Goal: Information Seeking & Learning: Learn about a topic

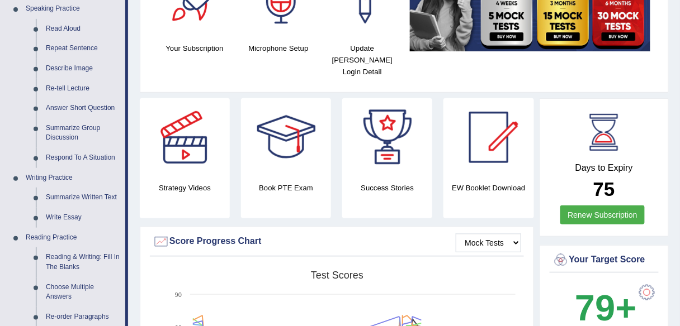
scroll to position [125, 0]
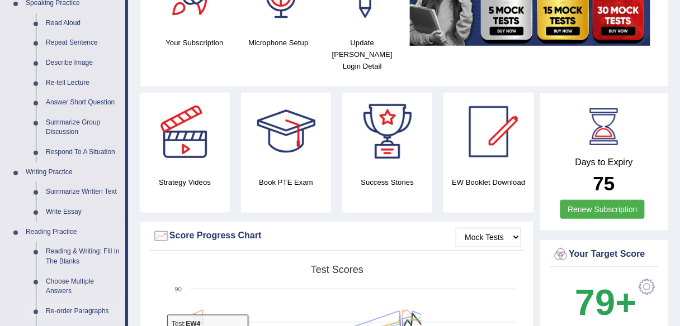
click at [87, 311] on link "Re-order Paragraphs" at bounding box center [83, 312] width 84 height 20
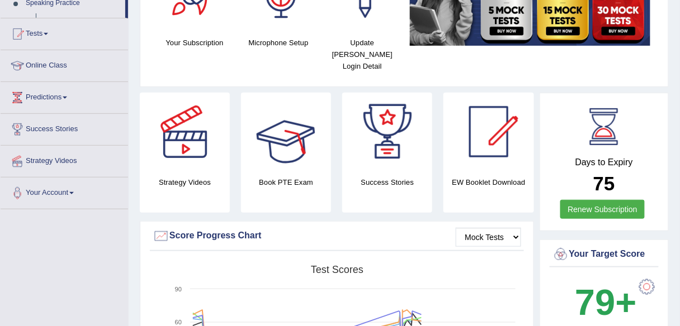
scroll to position [261, 0]
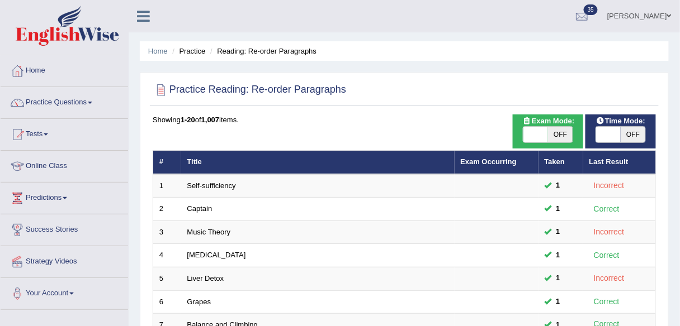
click at [559, 132] on span "OFF" at bounding box center [560, 135] width 25 height 16
checkbox input "true"
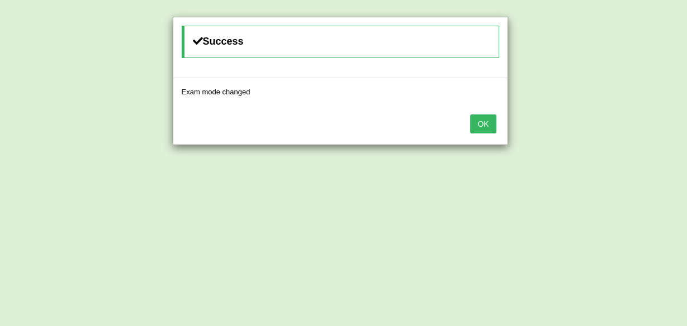
click at [475, 122] on button "OK" at bounding box center [483, 124] width 26 height 19
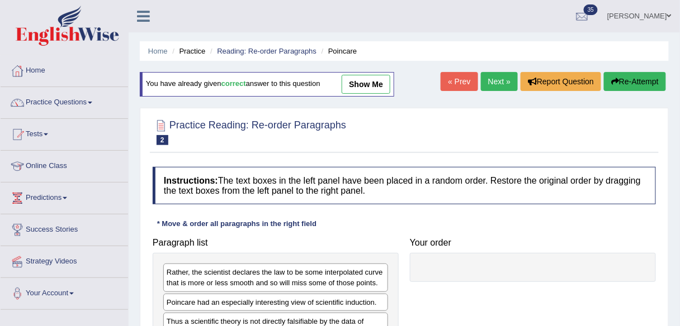
click at [366, 76] on link "show me" at bounding box center [365, 84] width 49 height 19
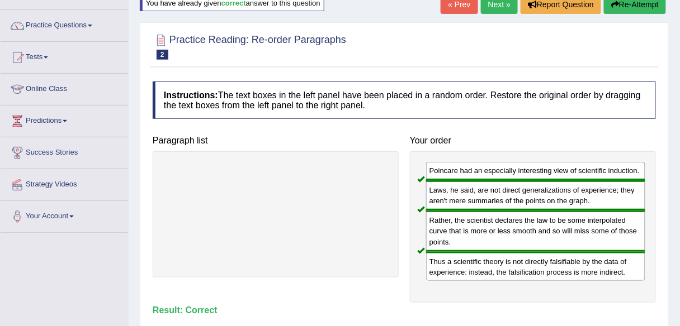
scroll to position [77, 0]
click at [496, 10] on link "Next »" at bounding box center [499, 5] width 37 height 19
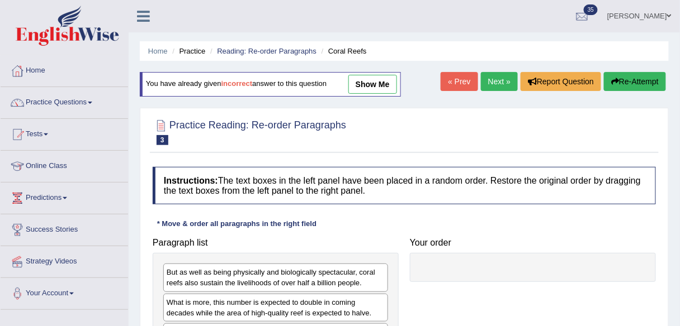
click at [372, 94] on div "You have already given incorrect answer to this question show me" at bounding box center [270, 84] width 261 height 25
click at [385, 89] on link "show me" at bounding box center [372, 84] width 49 height 19
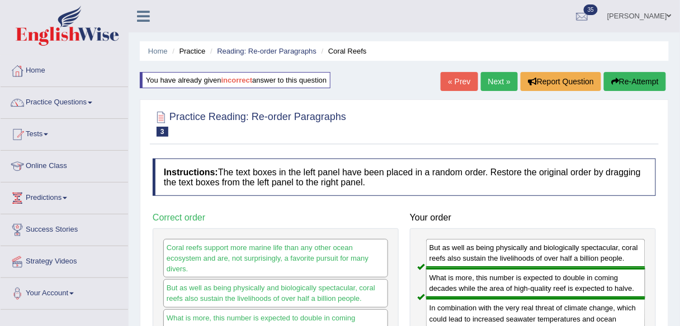
click at [496, 80] on link "Next »" at bounding box center [499, 81] width 37 height 19
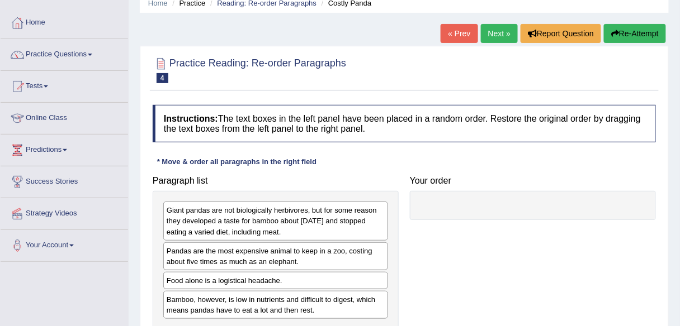
scroll to position [49, 0]
click at [496, 34] on link "Next »" at bounding box center [499, 32] width 37 height 19
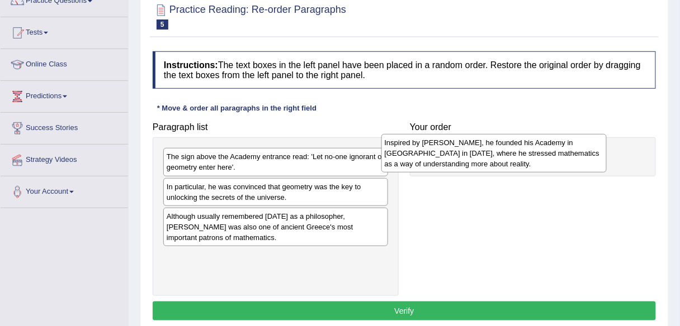
drag, startPoint x: 303, startPoint y: 165, endPoint x: 521, endPoint y: 151, distance: 218.5
click at [521, 151] on div "Inspired by [PERSON_NAME], he founded his Academy in [GEOGRAPHIC_DATA] in [DATE…" at bounding box center [493, 153] width 225 height 39
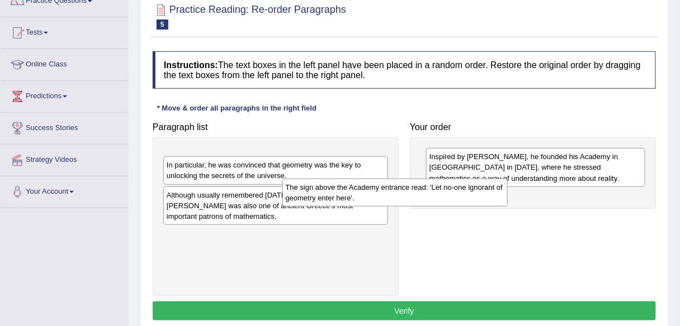
drag, startPoint x: 335, startPoint y: 159, endPoint x: 505, endPoint y: 200, distance: 174.7
click at [505, 200] on div "The sign above the Academy entrance read: 'Let no-one ignorant of geometry ente…" at bounding box center [394, 193] width 225 height 28
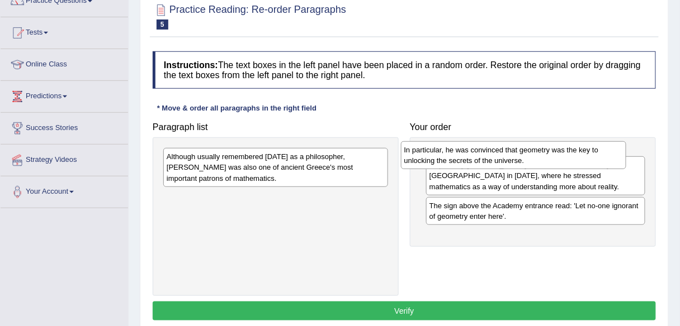
drag, startPoint x: 339, startPoint y: 163, endPoint x: 576, endPoint y: 156, distance: 237.6
click at [576, 156] on div "In particular, he was convinced that geometry was the key to unlocking the secr…" at bounding box center [513, 155] width 225 height 28
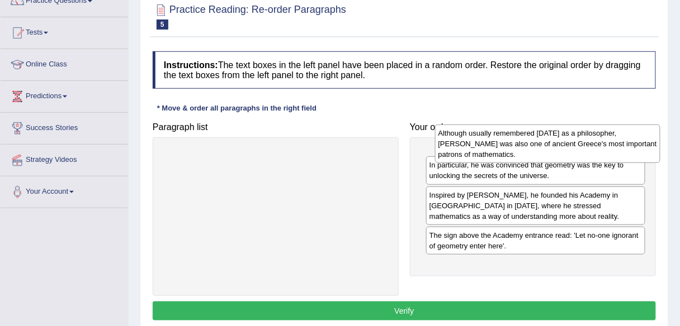
drag, startPoint x: 236, startPoint y: 163, endPoint x: 492, endPoint y: 133, distance: 258.2
click at [492, 133] on div "Although usually remembered today as a philosopher, Plato was also one of ancie…" at bounding box center [547, 144] width 225 height 39
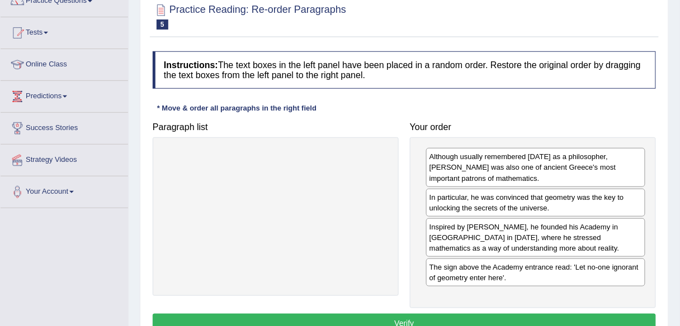
click at [387, 311] on div "Instructions: The text boxes in the left panel have been placed in a random ord…" at bounding box center [404, 194] width 509 height 296
drag, startPoint x: 388, startPoint y: 316, endPoint x: 395, endPoint y: 309, distance: 10.0
click at [388, 316] on button "Verify" at bounding box center [404, 323] width 503 height 19
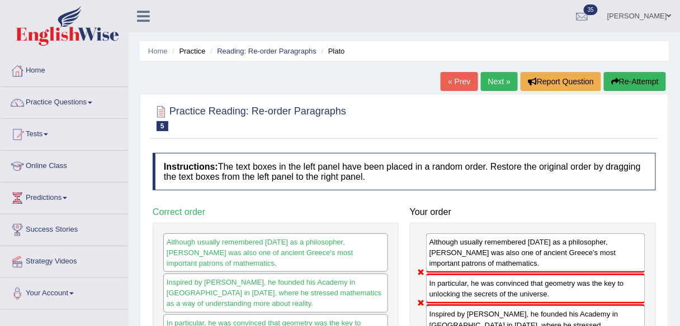
click at [494, 85] on link "Next »" at bounding box center [499, 81] width 37 height 19
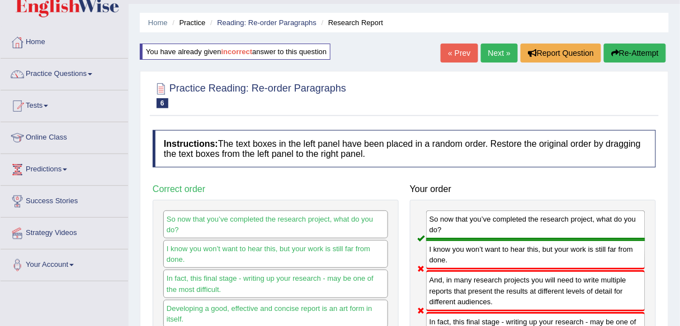
scroll to position [26, 0]
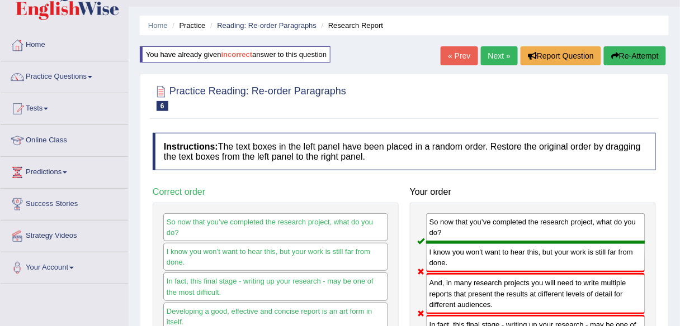
click at [495, 55] on link "Next »" at bounding box center [499, 55] width 37 height 19
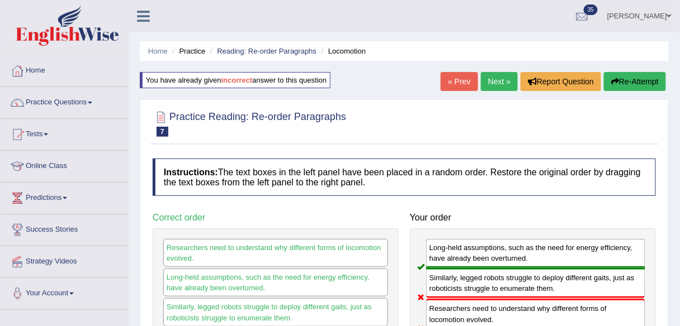
click at [493, 85] on link "Next »" at bounding box center [499, 81] width 37 height 19
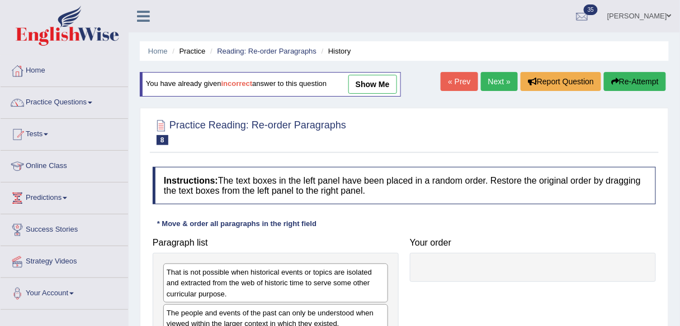
click at [377, 86] on link "show me" at bounding box center [372, 84] width 49 height 19
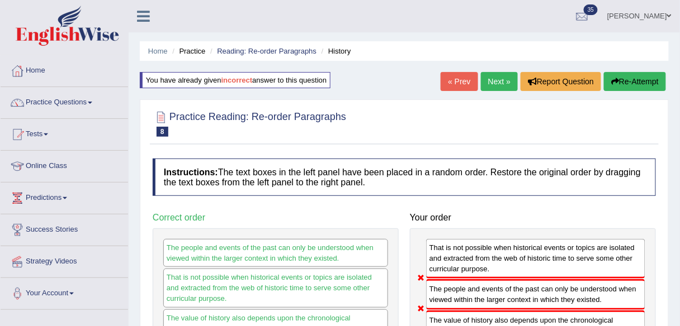
click at [496, 78] on link "Next »" at bounding box center [499, 81] width 37 height 19
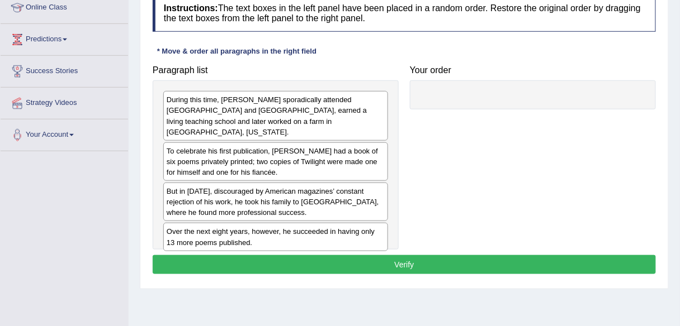
scroll to position [159, 0]
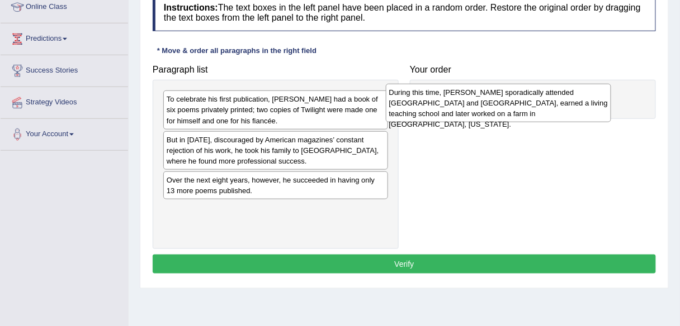
drag, startPoint x: 239, startPoint y: 99, endPoint x: 461, endPoint y: 92, distance: 222.5
click at [461, 92] on div "During this time, Frost sporadically attended Dartmouth and Harvard, earned a l…" at bounding box center [498, 103] width 225 height 39
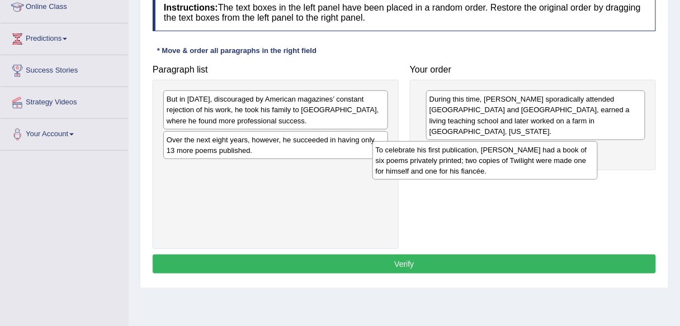
drag, startPoint x: 320, startPoint y: 95, endPoint x: 531, endPoint y: 146, distance: 216.8
click at [531, 146] on div "To celebrate his first publication, Frost had a book of six poems privately pri…" at bounding box center [484, 160] width 225 height 39
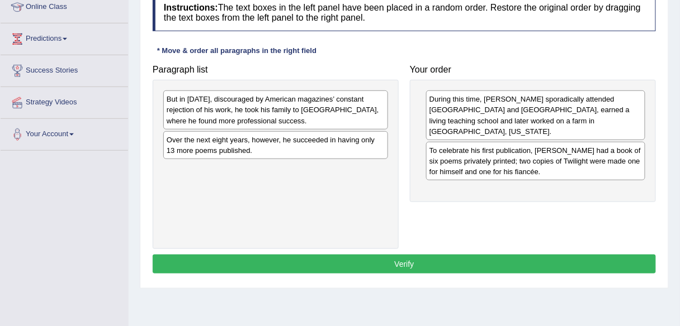
drag, startPoint x: 331, startPoint y: 79, endPoint x: 458, endPoint y: 153, distance: 147.0
click at [528, 164] on div "Paragraph list But in 1912, discouraged by American magazines’ constant rejecti…" at bounding box center [404, 154] width 514 height 190
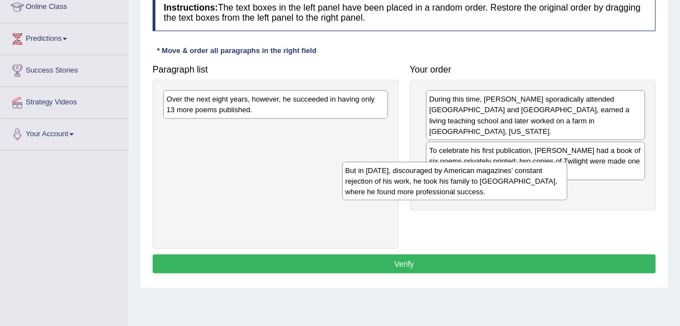
drag, startPoint x: 338, startPoint y: 112, endPoint x: 526, endPoint y: 186, distance: 202.8
click at [526, 186] on div "But in 1912, discouraged by American magazines’ constant rejection of his work,…" at bounding box center [454, 181] width 225 height 39
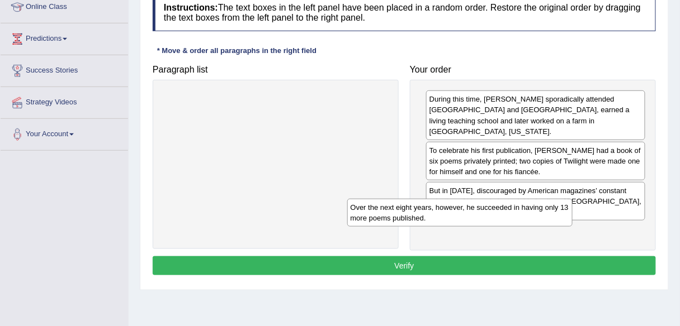
drag, startPoint x: 303, startPoint y: 105, endPoint x: 533, endPoint y: 236, distance: 264.1
click at [533, 227] on div "Over the next eight years, however, he succeeded in having only 13 more poems p…" at bounding box center [459, 213] width 225 height 28
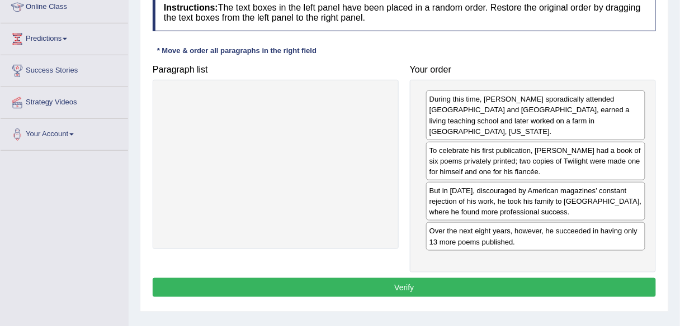
click at [449, 279] on button "Verify" at bounding box center [404, 287] width 503 height 19
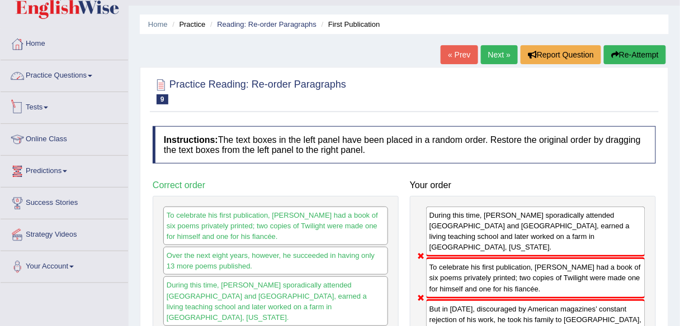
scroll to position [26, 0]
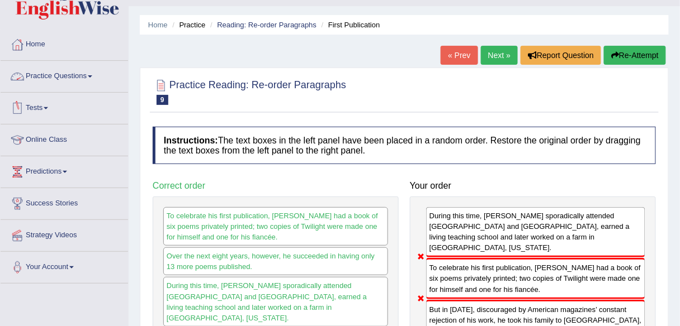
click at [89, 89] on li "Practice Questions Speaking Practice Read Aloud Repeat Sentence Describe Image …" at bounding box center [64, 77] width 127 height 32
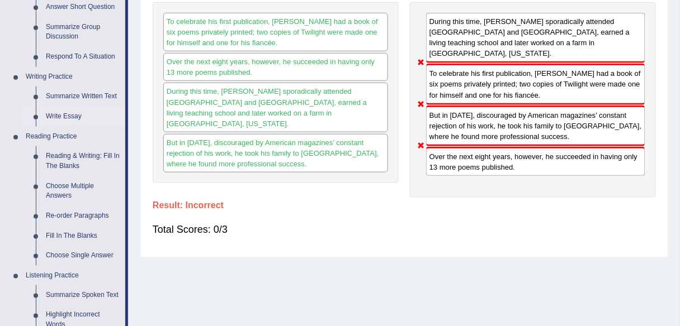
scroll to position [221, 0]
click at [91, 238] on link "Fill In The Blanks" at bounding box center [83, 236] width 84 height 20
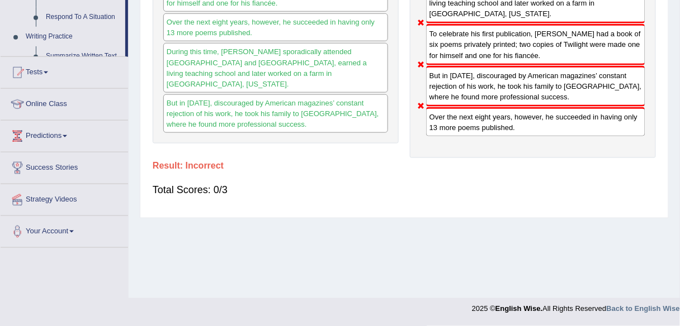
scroll to position [556, 0]
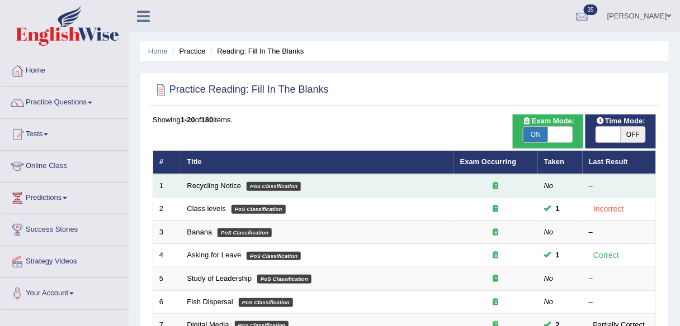
scroll to position [327, 0]
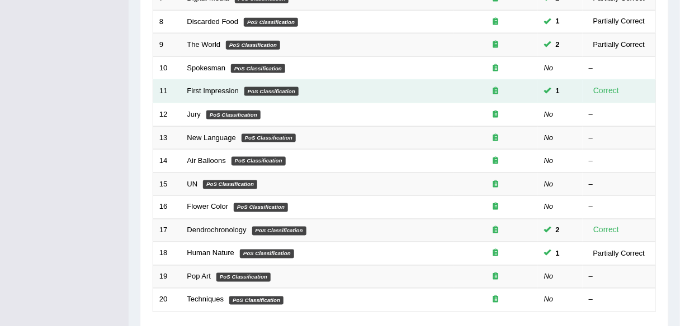
drag, startPoint x: 221, startPoint y: 85, endPoint x: 268, endPoint y: 92, distance: 46.9
click at [222, 87] on link "First Impression" at bounding box center [212, 91] width 51 height 8
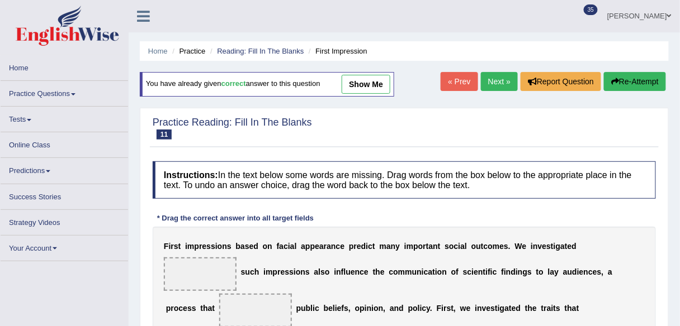
click at [376, 92] on link "show me" at bounding box center [365, 84] width 49 height 19
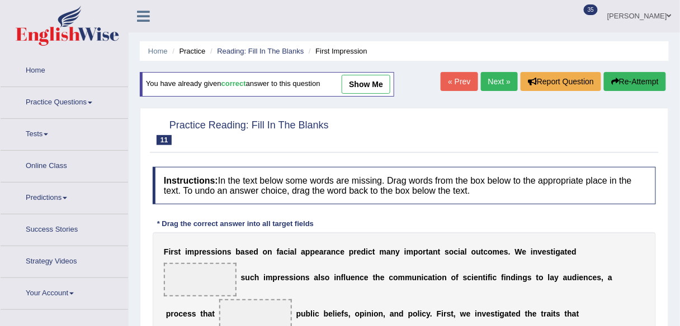
click at [366, 78] on link "show me" at bounding box center [365, 84] width 49 height 19
click at [367, 94] on div "You have already given correct answer to this question show me" at bounding box center [267, 84] width 254 height 25
click at [370, 84] on link "show me" at bounding box center [365, 84] width 49 height 19
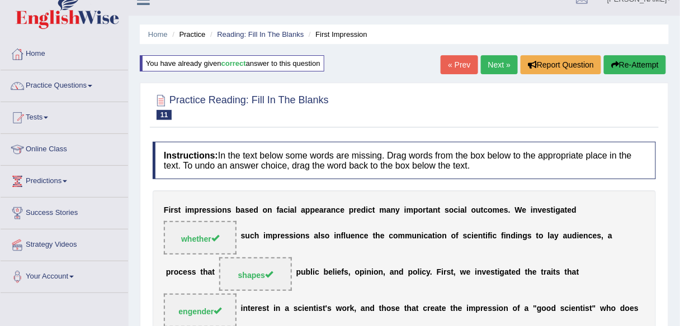
scroll to position [16, 0]
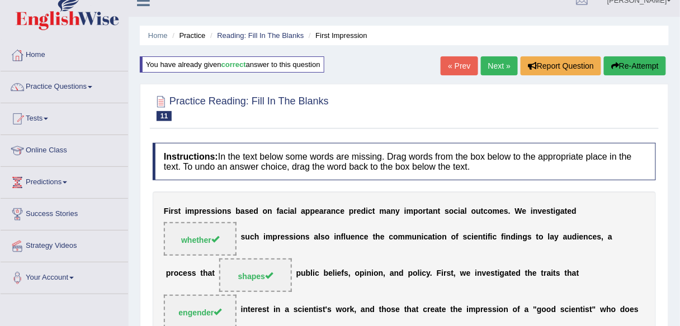
click at [492, 67] on link "Next »" at bounding box center [499, 65] width 37 height 19
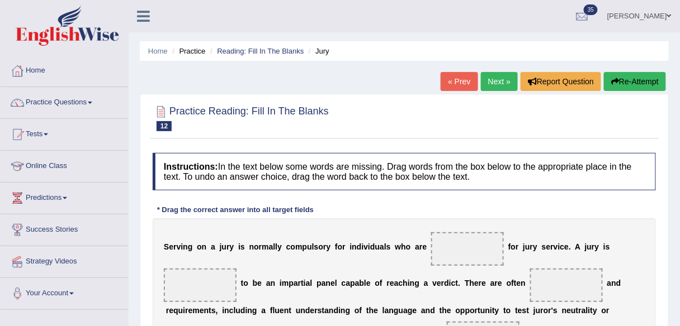
click at [504, 79] on link "Next »" at bounding box center [499, 81] width 37 height 19
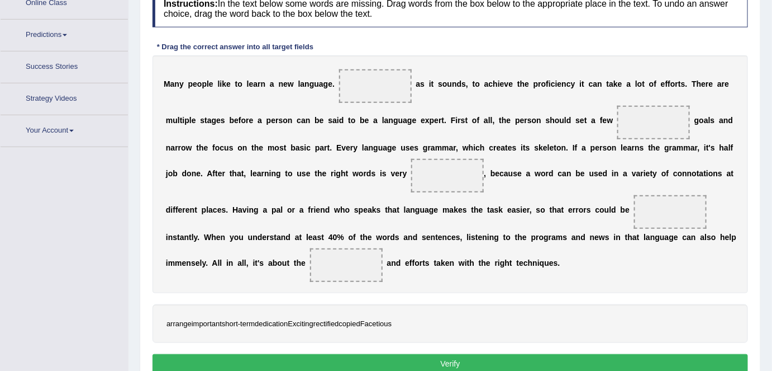
scroll to position [190, 0]
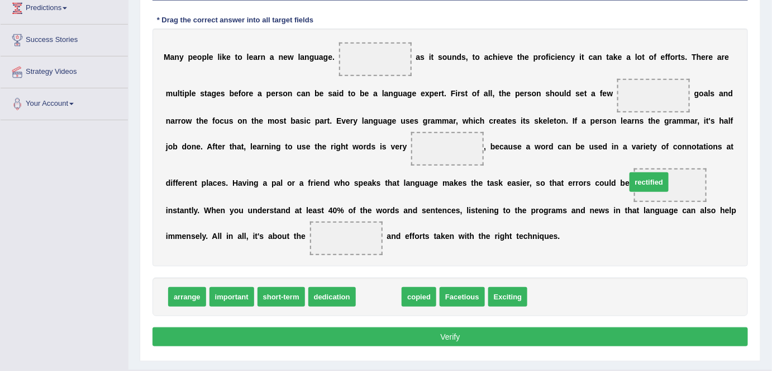
drag, startPoint x: 387, startPoint y: 293, endPoint x: 657, endPoint y: 182, distance: 292.0
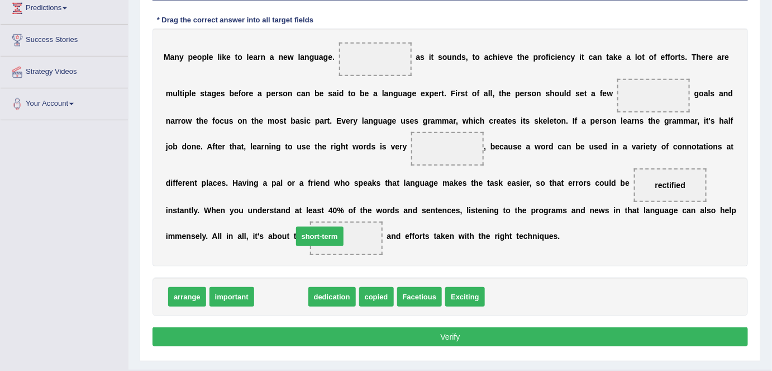
drag, startPoint x: 294, startPoint y: 294, endPoint x: 341, endPoint y: 230, distance: 79.6
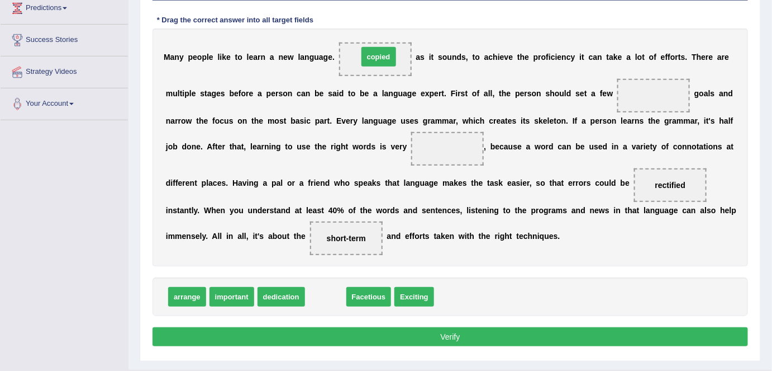
drag, startPoint x: 336, startPoint y: 290, endPoint x: 388, endPoint y: 51, distance: 243.8
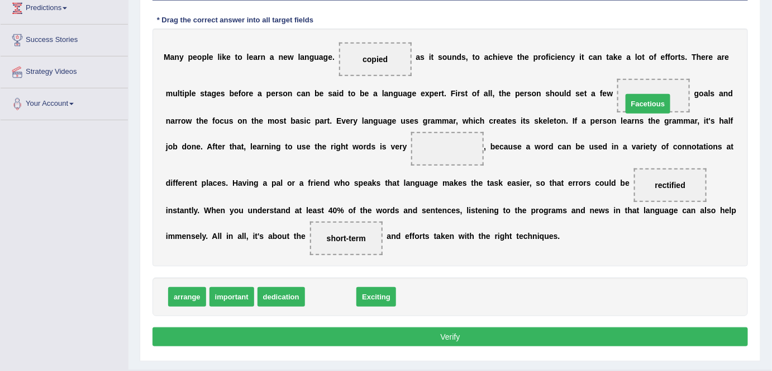
drag, startPoint x: 331, startPoint y: 295, endPoint x: 648, endPoint y: 102, distance: 371.7
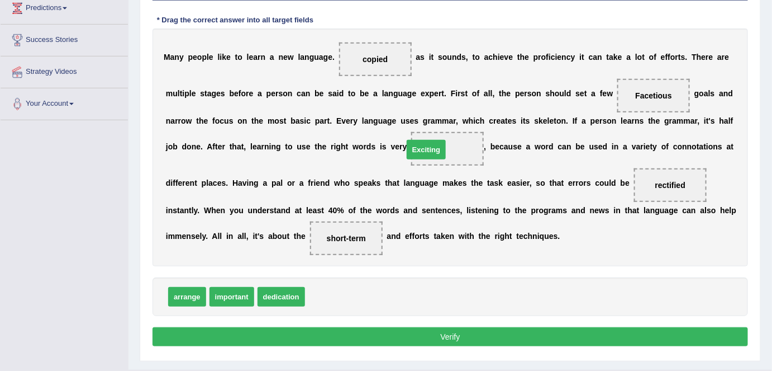
drag, startPoint x: 328, startPoint y: 289, endPoint x: 426, endPoint y: 142, distance: 177.2
click at [459, 326] on div "Practice Reading: Fill In The Blanks 13 New Language Instructions: In the text …" at bounding box center [451, 132] width 622 height 457
click at [459, 326] on button "Verify" at bounding box center [451, 336] width 596 height 19
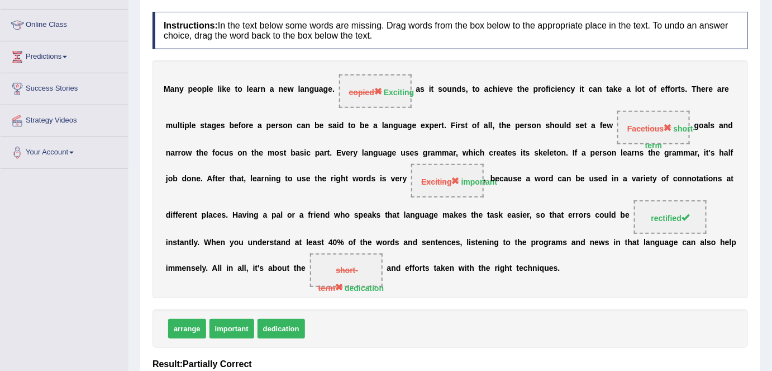
scroll to position [0, 0]
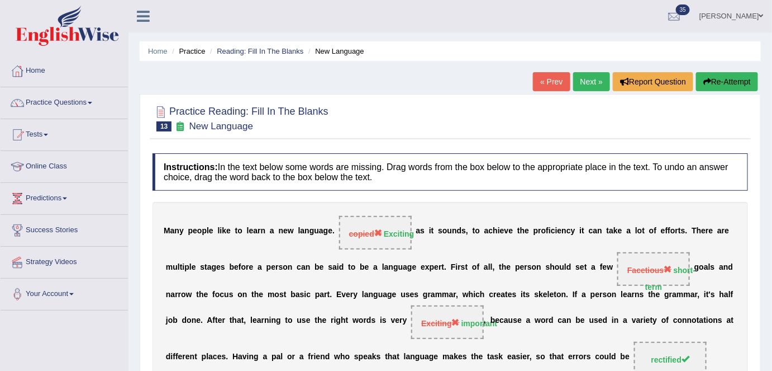
click at [580, 87] on link "Next »" at bounding box center [591, 81] width 37 height 19
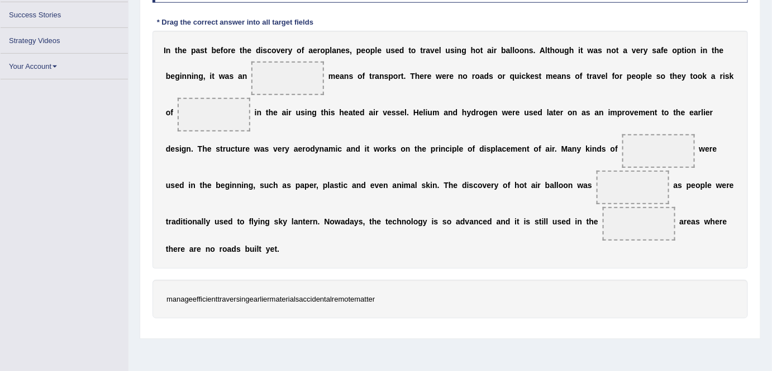
scroll to position [207, 0]
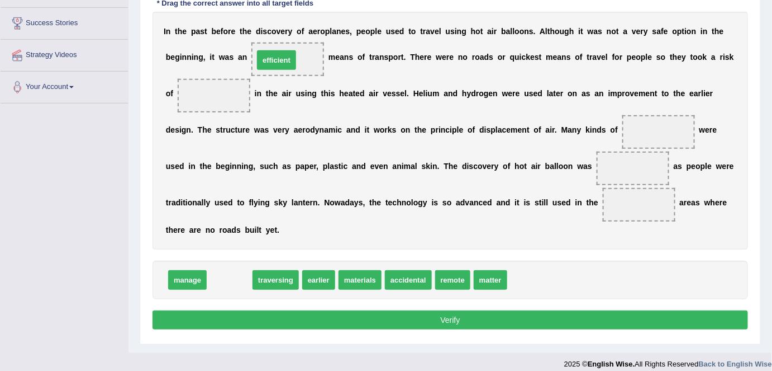
drag, startPoint x: 230, startPoint y: 276, endPoint x: 276, endPoint y: 54, distance: 226.1
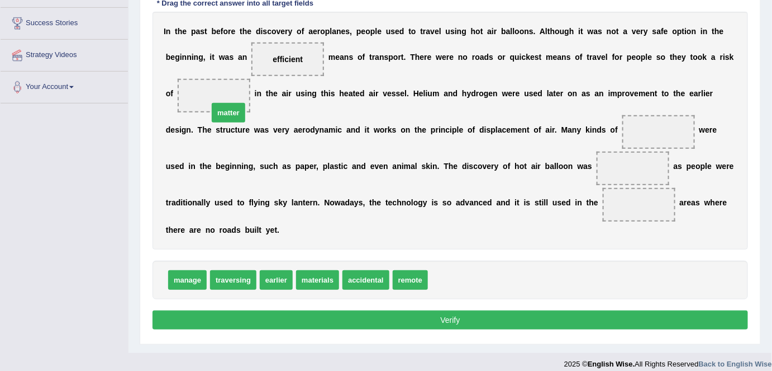
drag, startPoint x: 442, startPoint y: 276, endPoint x: 212, endPoint y: 100, distance: 289.5
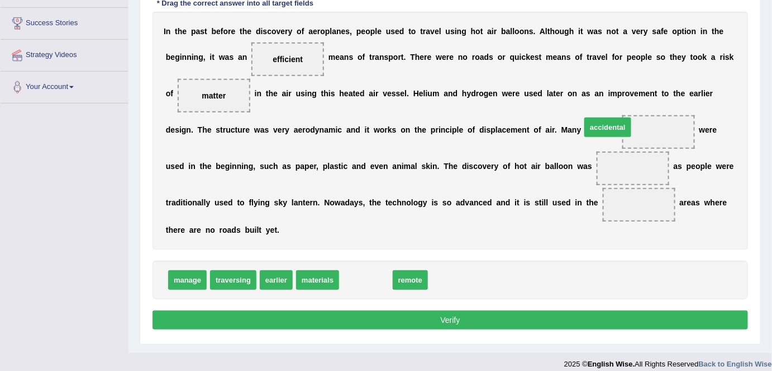
drag, startPoint x: 372, startPoint y: 278, endPoint x: 637, endPoint y: 125, distance: 305.2
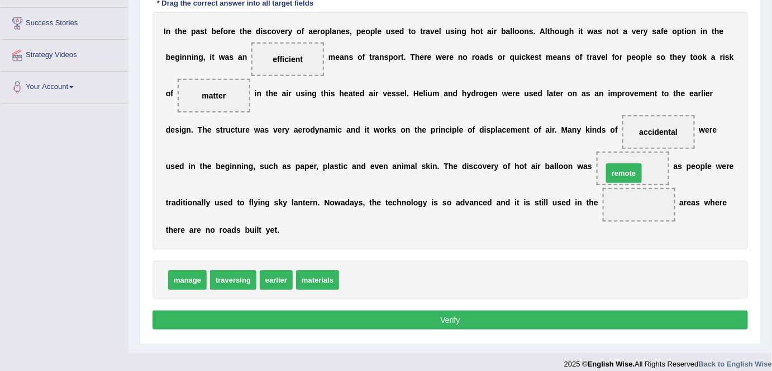
drag, startPoint x: 356, startPoint y: 273, endPoint x: 620, endPoint y: 167, distance: 284.6
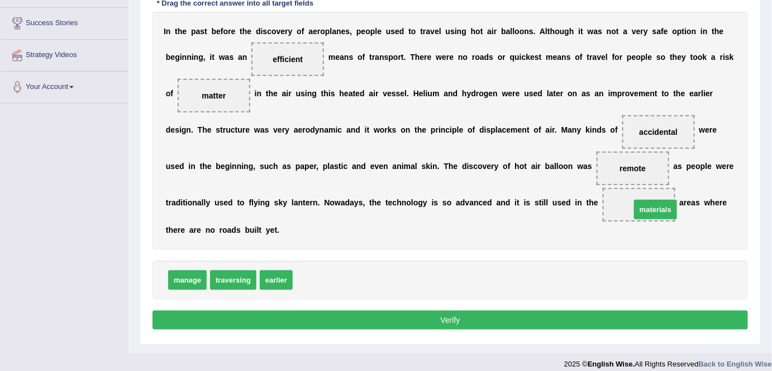
drag, startPoint x: 322, startPoint y: 273, endPoint x: 632, endPoint y: 233, distance: 311.6
click at [528, 315] on button "Verify" at bounding box center [451, 319] width 596 height 19
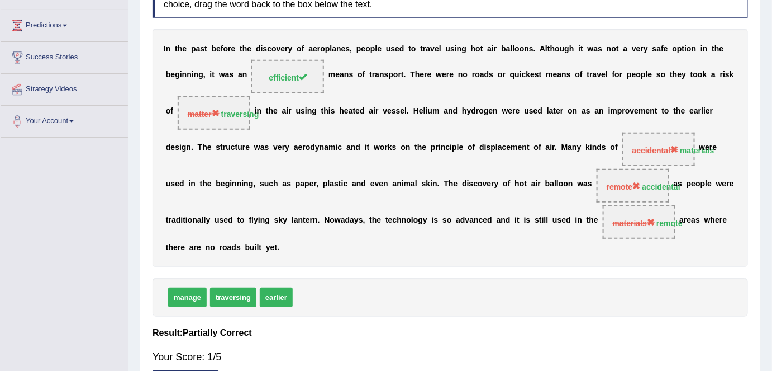
scroll to position [0, 0]
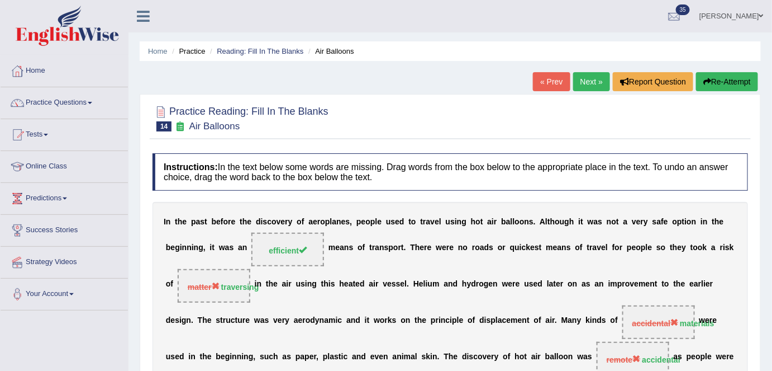
click at [586, 86] on link "Next »" at bounding box center [591, 81] width 37 height 19
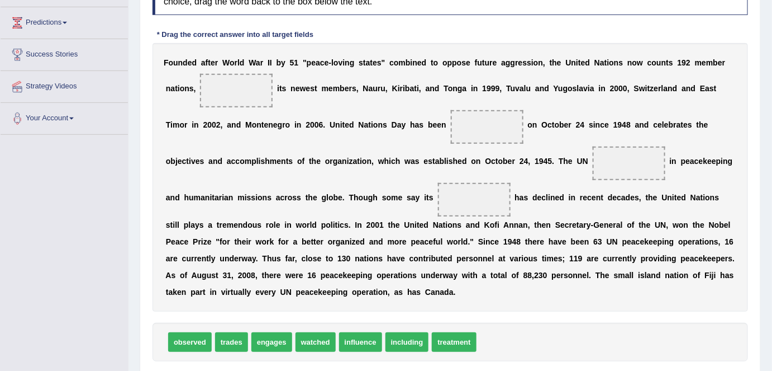
scroll to position [200, 0]
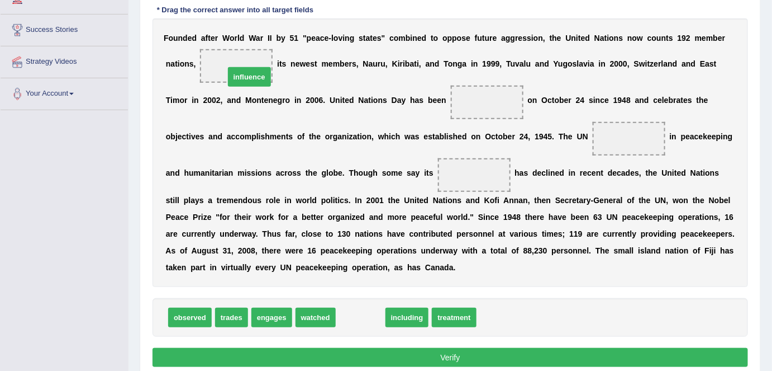
drag, startPoint x: 367, startPoint y: 315, endPoint x: 256, endPoint y: 77, distance: 262.1
drag, startPoint x: 360, startPoint y: 316, endPoint x: 250, endPoint y: 70, distance: 269.4
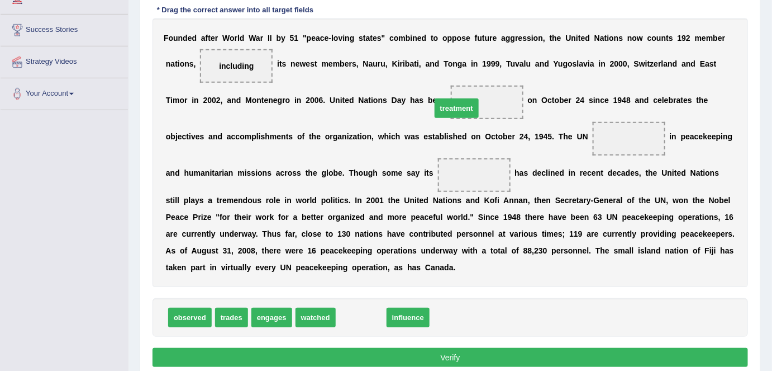
drag, startPoint x: 367, startPoint y: 314, endPoint x: 462, endPoint y: 105, distance: 229.8
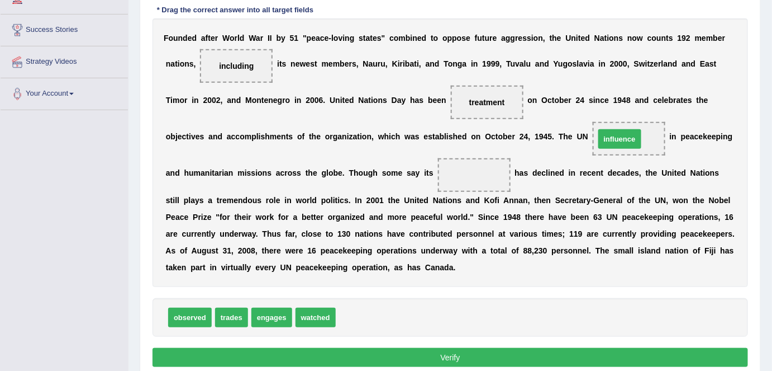
drag, startPoint x: 366, startPoint y: 315, endPoint x: 630, endPoint y: 133, distance: 321.2
drag, startPoint x: 320, startPoint y: 304, endPoint x: 467, endPoint y: 163, distance: 203.2
click at [453, 355] on button "Verify" at bounding box center [451, 357] width 596 height 19
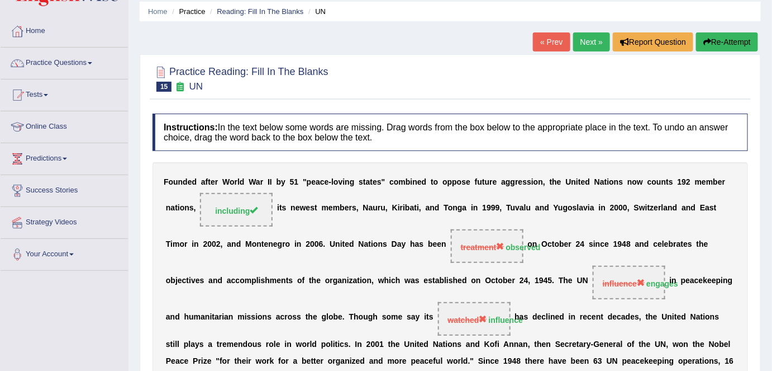
scroll to position [22, 0]
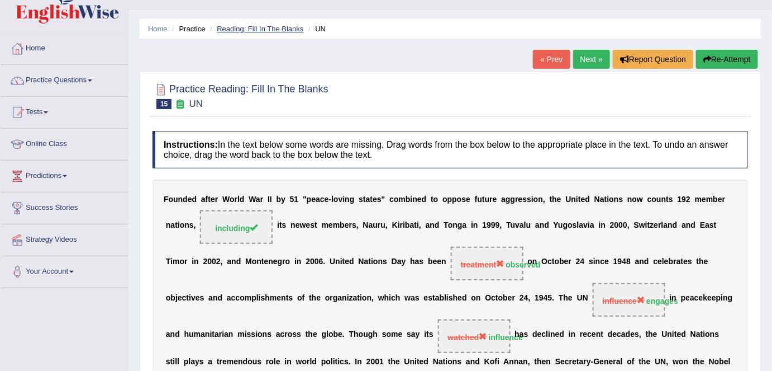
click at [292, 32] on li "Reading: Fill In The Blanks" at bounding box center [255, 28] width 96 height 11
click at [291, 31] on link "Reading: Fill In The Blanks" at bounding box center [260, 29] width 87 height 8
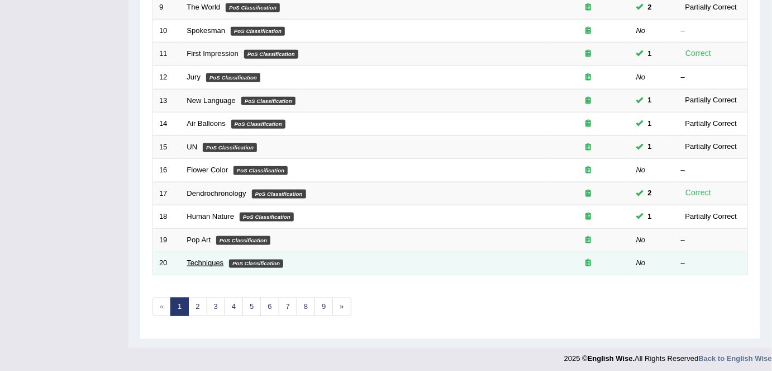
click at [195, 258] on link "Techniques" at bounding box center [205, 262] width 37 height 8
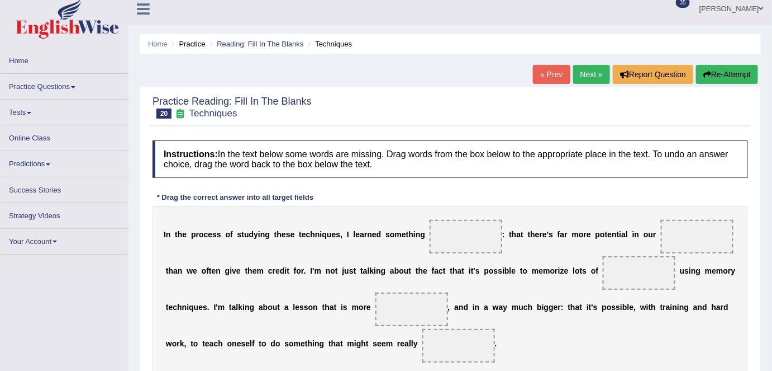
scroll to position [6, 0]
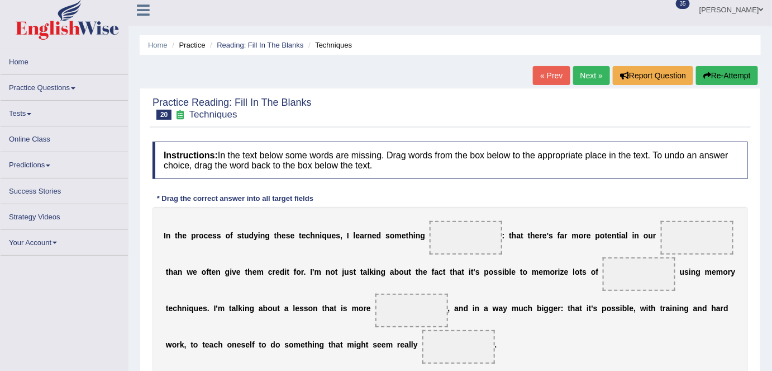
click at [72, 97] on li "Practice Questions Speaking Practice Read Aloud Repeat Sentence Describe Image …" at bounding box center [64, 88] width 127 height 26
click at [48, 89] on link "Practice Questions" at bounding box center [64, 86] width 127 height 22
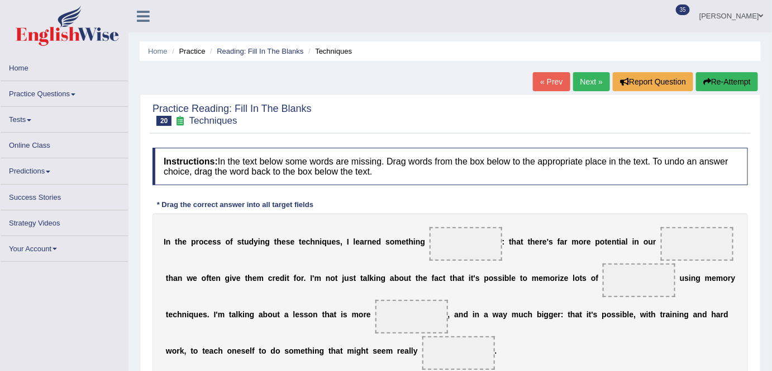
click at [67, 98] on link "Practice Questions" at bounding box center [64, 92] width 127 height 22
click at [73, 94] on span at bounding box center [73, 94] width 4 height 2
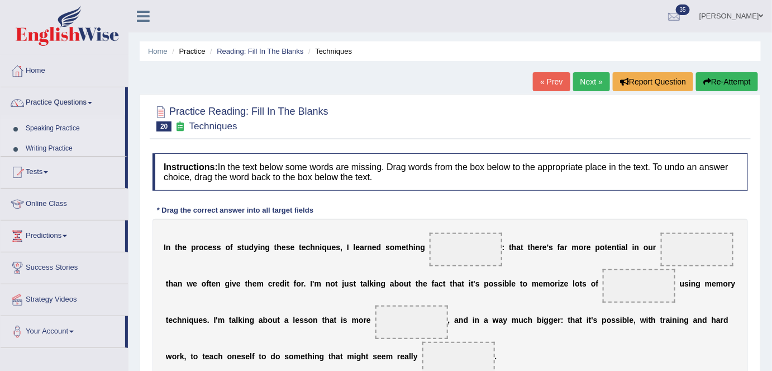
click at [73, 94] on link "Practice Questions" at bounding box center [63, 101] width 125 height 28
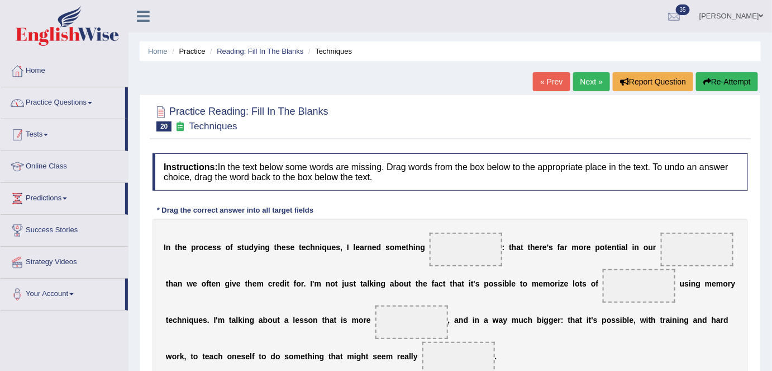
click at [72, 100] on link "Practice Questions" at bounding box center [63, 101] width 125 height 28
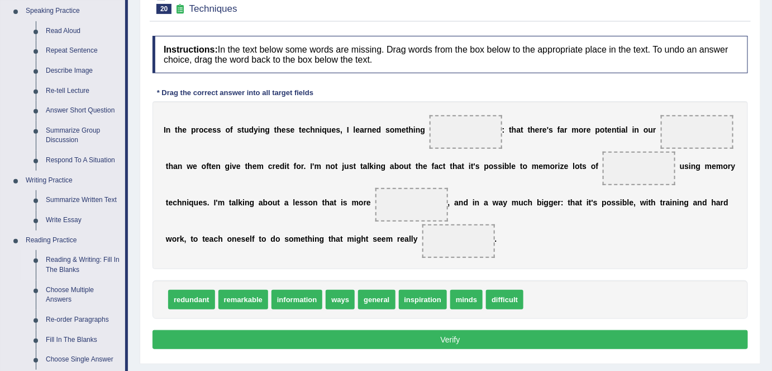
scroll to position [117, 0]
click at [73, 266] on link "Reading & Writing: Fill In The Blanks" at bounding box center [83, 265] width 84 height 30
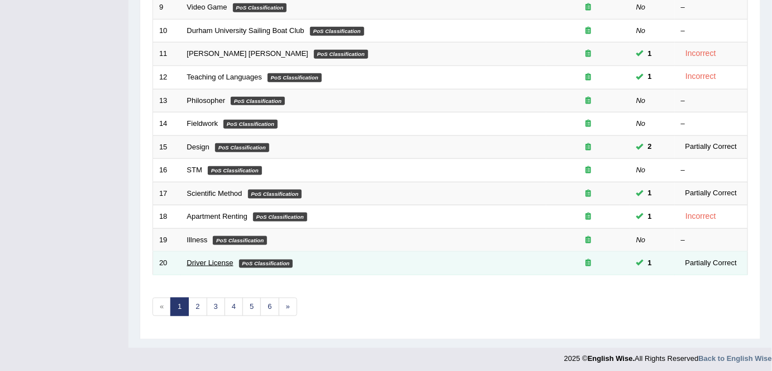
click at [210, 259] on link "Driver License" at bounding box center [210, 262] width 46 height 8
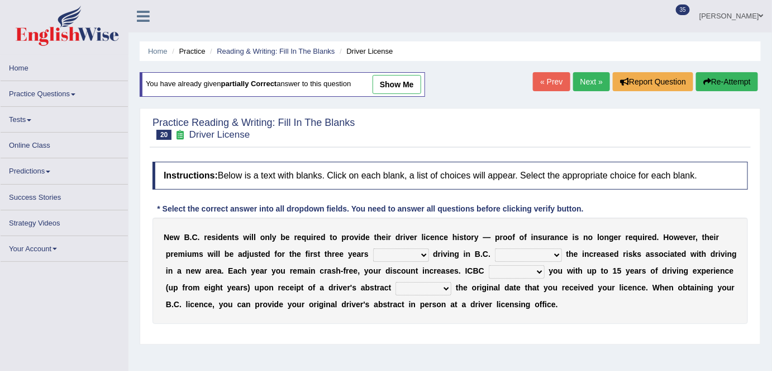
scroll to position [34, 0]
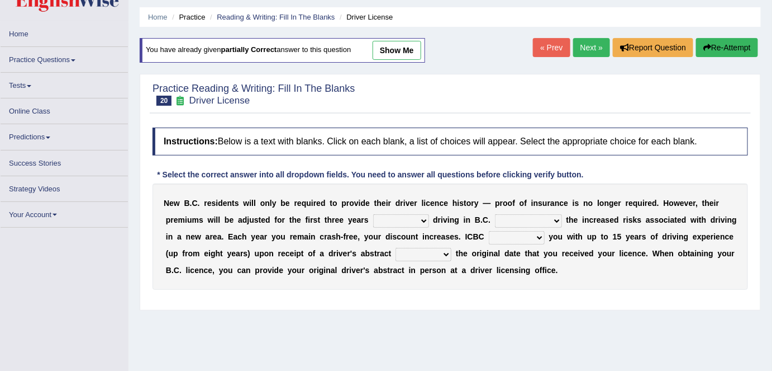
click at [379, 55] on link "show me" at bounding box center [397, 50] width 49 height 19
click at [391, 53] on link "show me" at bounding box center [397, 50] width 49 height 19
click at [406, 49] on link "show me" at bounding box center [397, 50] width 49 height 19
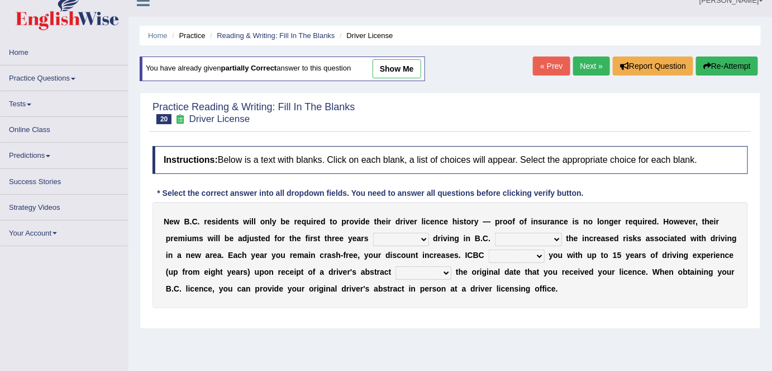
scroll to position [9, 0]
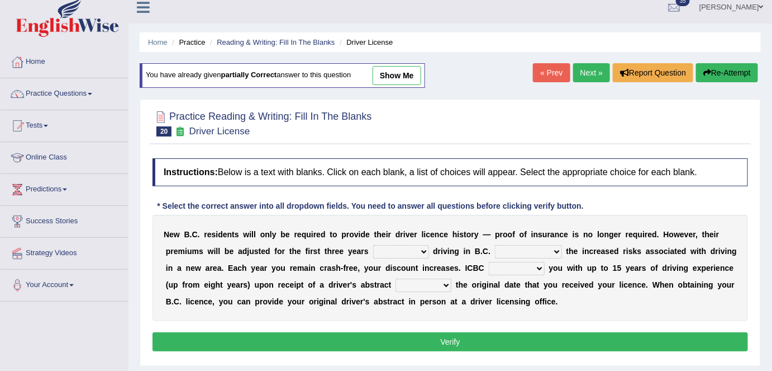
click at [409, 74] on link "show me" at bounding box center [397, 75] width 49 height 19
select select "of"
select select "depending on"
select select "will credit"
select select "shows"
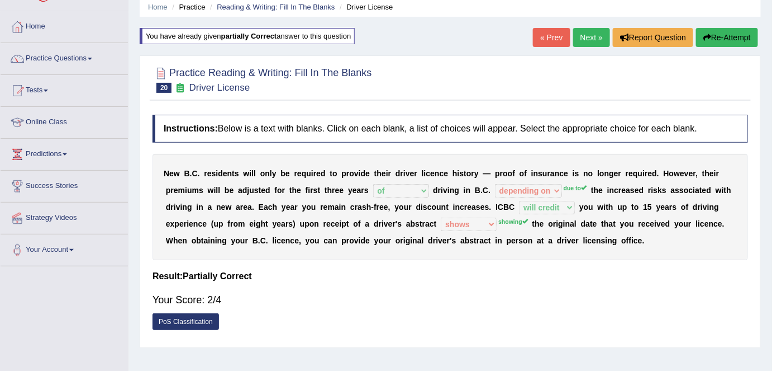
scroll to position [0, 0]
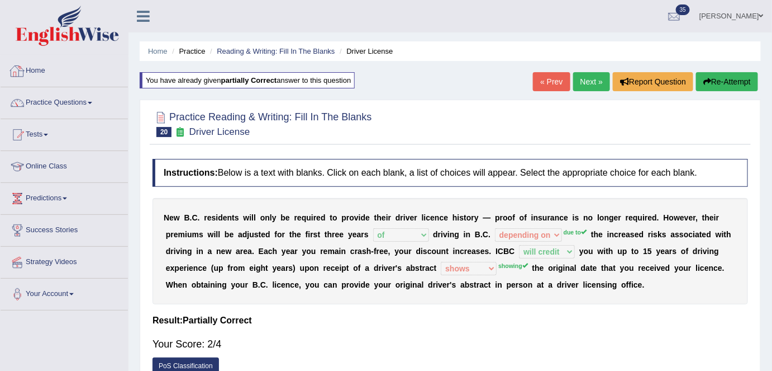
click at [101, 72] on link "Home" at bounding box center [64, 69] width 127 height 28
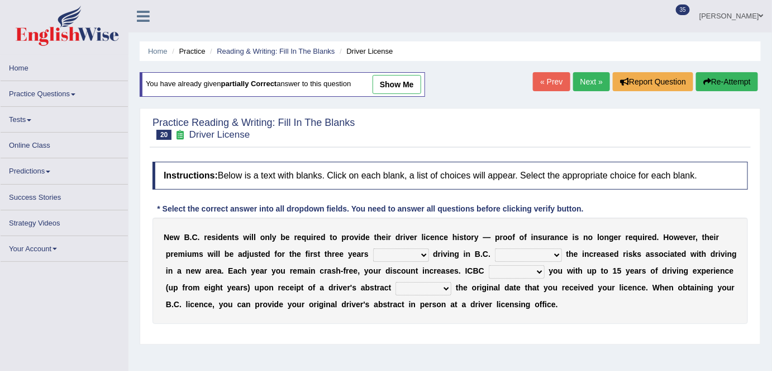
click at [592, 82] on link "Next »" at bounding box center [591, 81] width 37 height 19
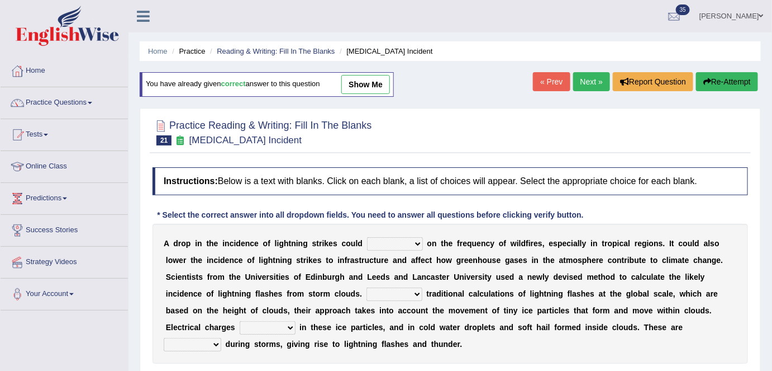
click at [384, 77] on link "show me" at bounding box center [365, 84] width 49 height 19
select select "impact"
select select "Unlike"
select select "build up"
select select "discharged"
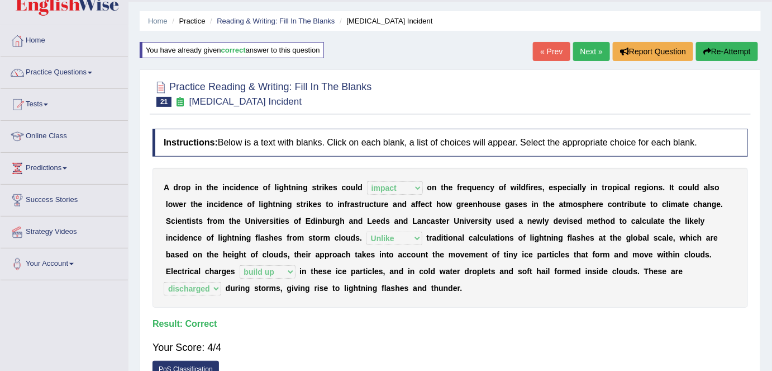
scroll to position [31, 0]
click at [588, 56] on link "Next »" at bounding box center [591, 50] width 37 height 19
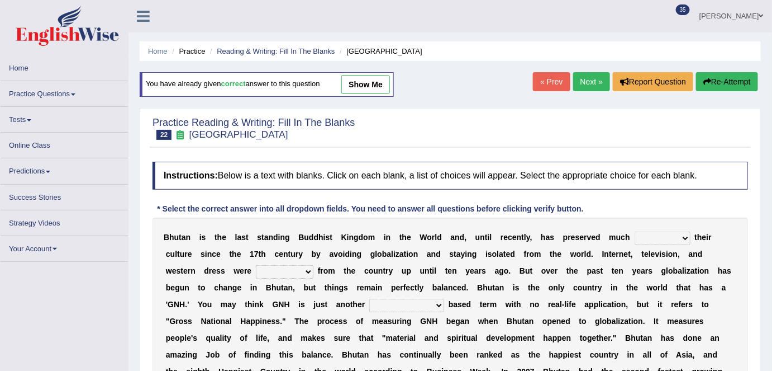
click at [380, 82] on link "show me" at bounding box center [365, 84] width 49 height 19
click at [378, 82] on link "show me" at bounding box center [365, 84] width 49 height 19
click at [365, 82] on link "show me" at bounding box center [365, 84] width 49 height 19
click at [372, 85] on link "show me" at bounding box center [365, 84] width 49 height 19
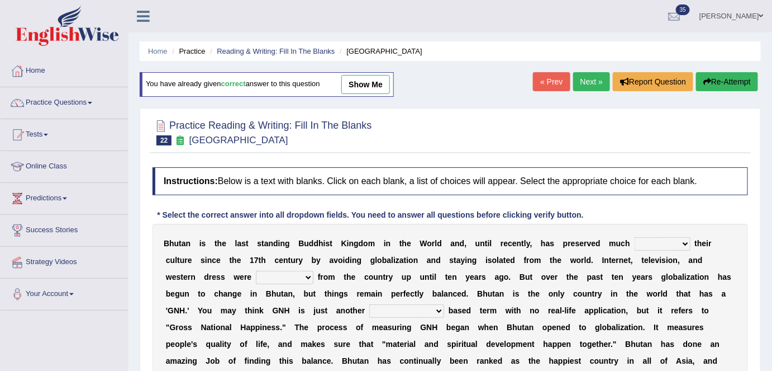
click at [380, 89] on link "show me" at bounding box center [365, 84] width 49 height 19
select select "of"
select select "banned"
select select "statistically"
select select "maintaining"
